Goal: Transaction & Acquisition: Book appointment/travel/reservation

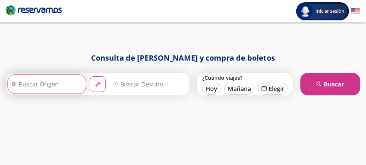
click at [56, 90] on input "Origen" at bounding box center [46, 84] width 76 height 19
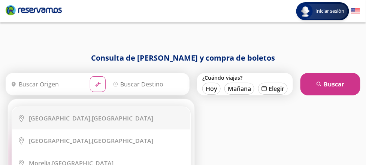
drag, startPoint x: 64, startPoint y: 117, endPoint x: 70, endPoint y: 113, distance: 7.1
click at [64, 117] on b "[GEOGRAPHIC_DATA]," at bounding box center [60, 118] width 63 height 8
type input "[GEOGRAPHIC_DATA], [GEOGRAPHIC_DATA]"
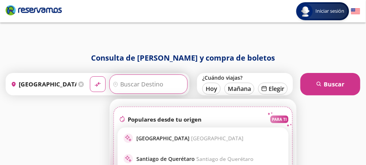
click at [147, 84] on input "Destino" at bounding box center [148, 84] width 76 height 19
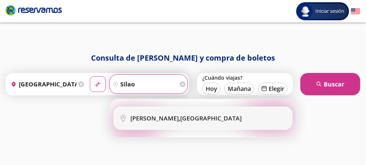
click at [165, 117] on div "[GEOGRAPHIC_DATA], [GEOGRAPHIC_DATA]" at bounding box center [186, 118] width 111 height 8
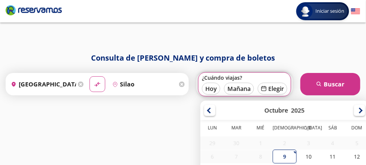
type input "[GEOGRAPHIC_DATA], [GEOGRAPHIC_DATA]"
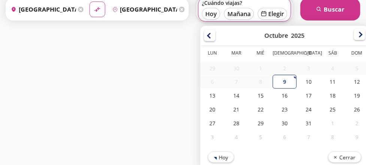
click at [359, 34] on div at bounding box center [359, 34] width 11 height 11
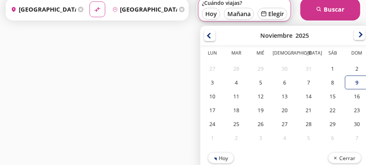
click at [359, 35] on div at bounding box center [359, 34] width 11 height 11
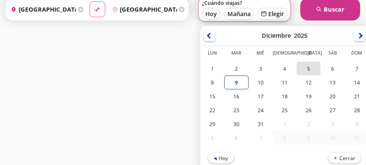
click at [311, 68] on div "5" at bounding box center [308, 69] width 24 height 14
type input "05-Dic-25"
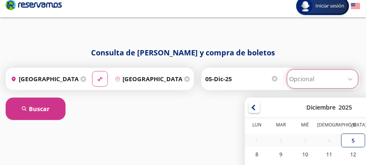
scroll to position [77, 0]
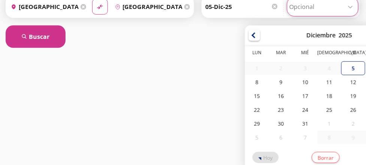
click at [349, 16] on div "Regreso Elige tu fecha de regreso [DATE] Lun Mar Mié Jue Vie Sáb Dom 1 2 3 4 5 …" at bounding box center [322, 6] width 71 height 19
click at [257, 82] on div "8" at bounding box center [257, 82] width 24 height 14
type input "[DATE]"
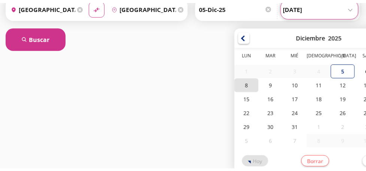
scroll to position [0, 0]
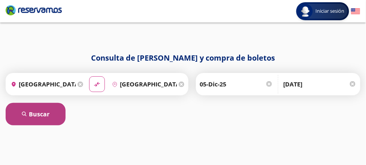
click at [31, 112] on button "search [GEOGRAPHIC_DATA]" at bounding box center [36, 114] width 60 height 22
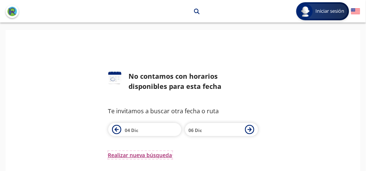
click at [146, 155] on button "Realizar nueva búsqueda" at bounding box center [140, 155] width 64 height 8
